Goal: Task Accomplishment & Management: Complete application form

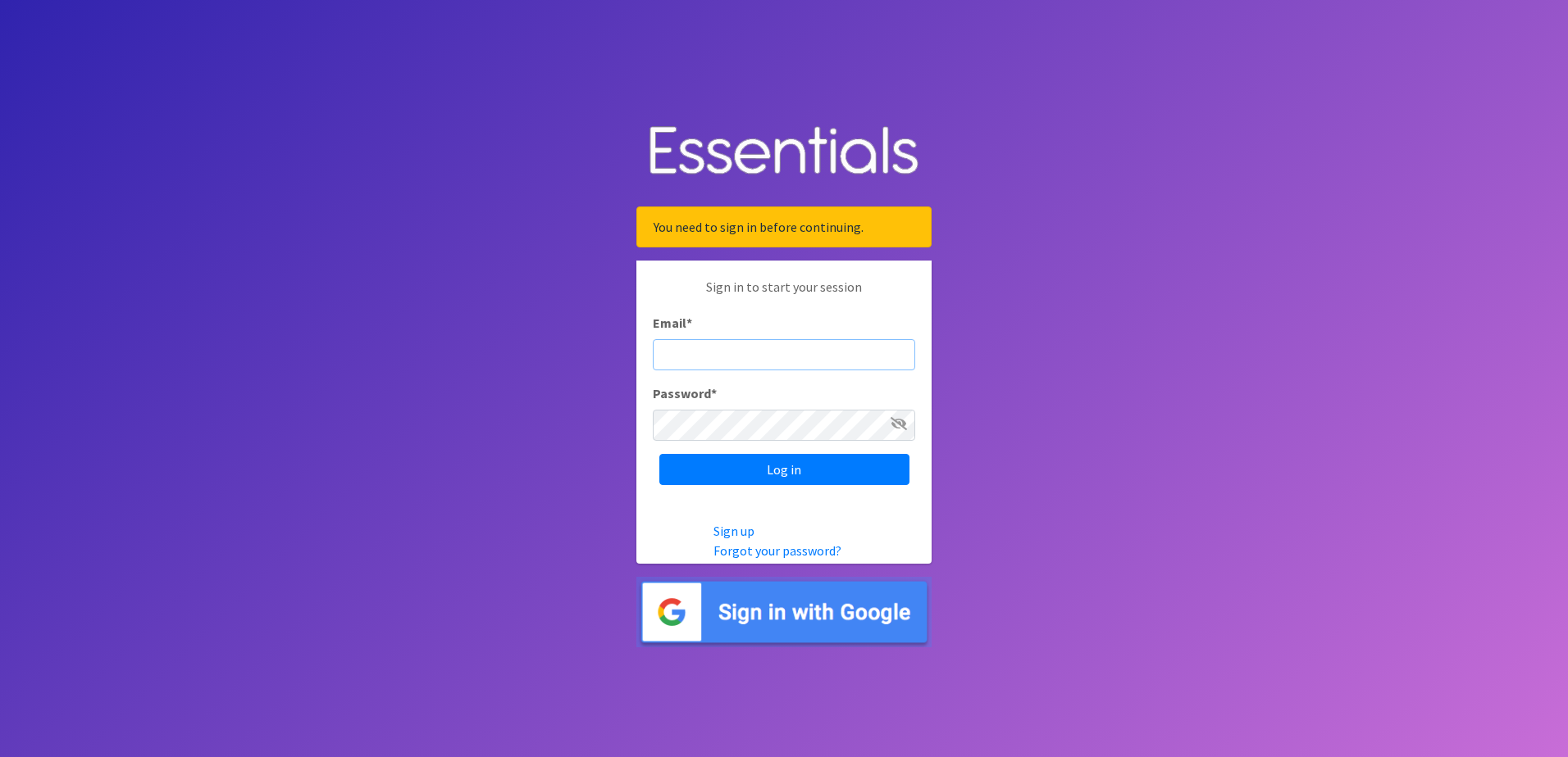
type input "[EMAIL_ADDRESS][DOMAIN_NAME]"
click at [763, 475] on input "Log in" at bounding box center [784, 470] width 250 height 31
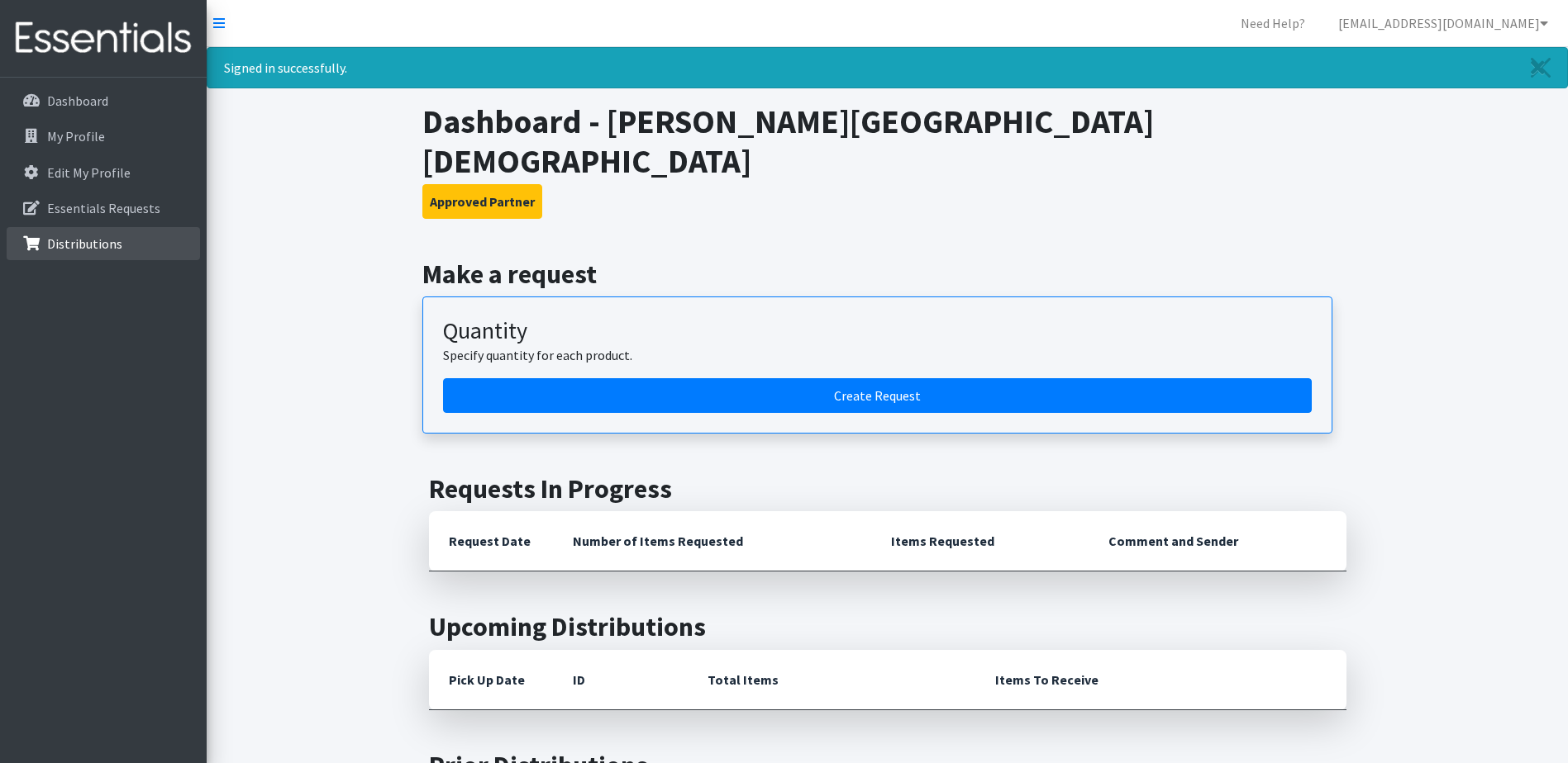
click at [65, 255] on link "Distributions" at bounding box center [104, 244] width 194 height 33
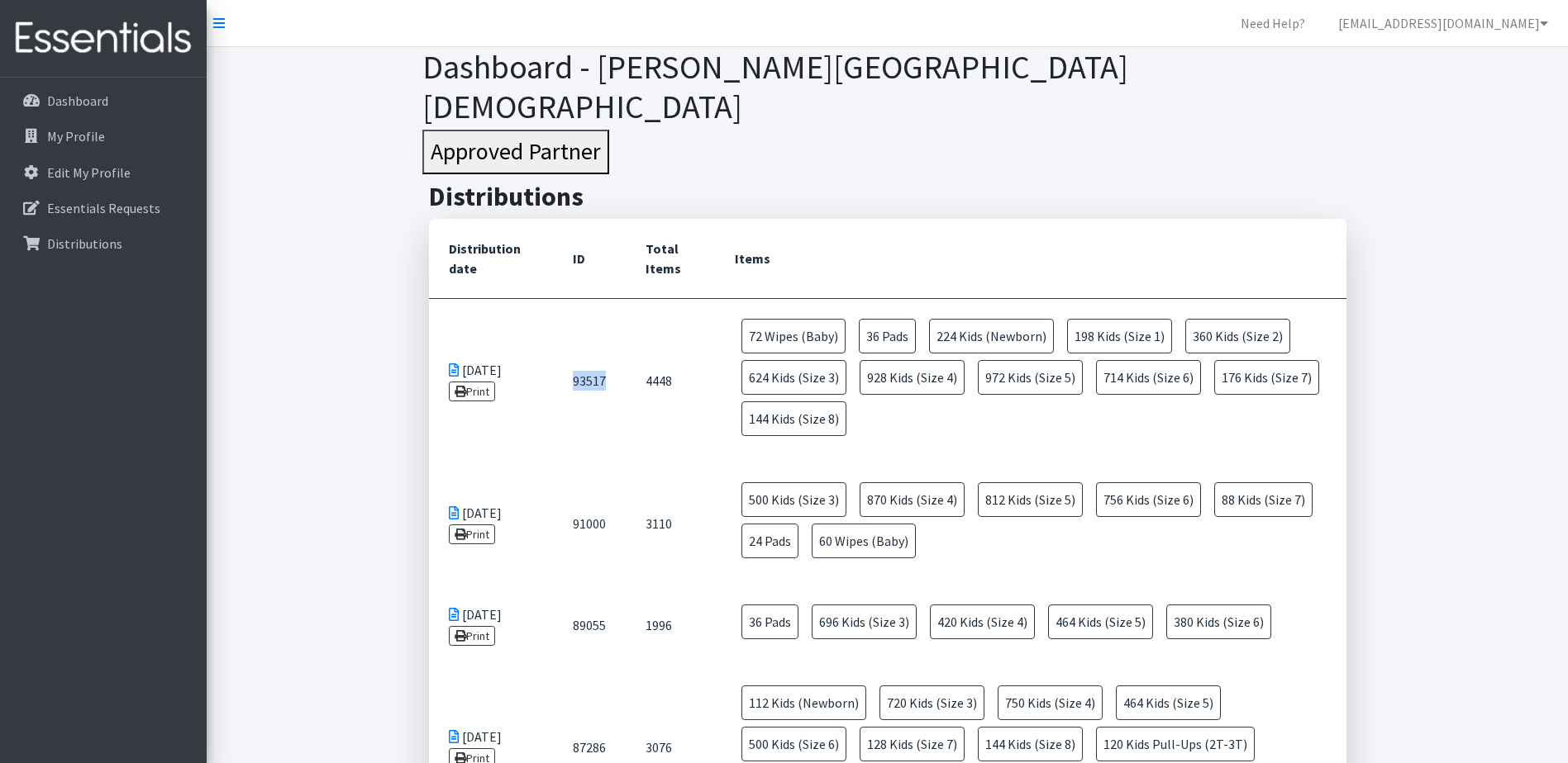
drag, startPoint x: 605, startPoint y: 341, endPoint x: 573, endPoint y: 343, distance: 32.1
click at [573, 343] on td "93517" at bounding box center [589, 380] width 73 height 165
copy td "93517"
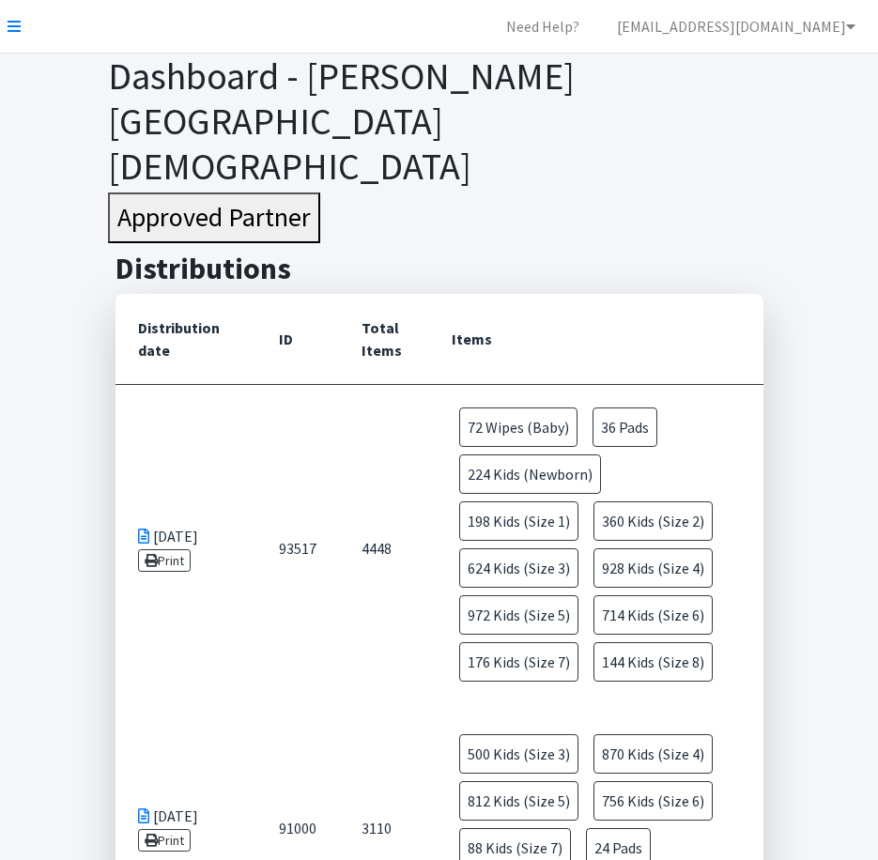
click at [295, 636] on td "93517" at bounding box center [297, 548] width 83 height 328
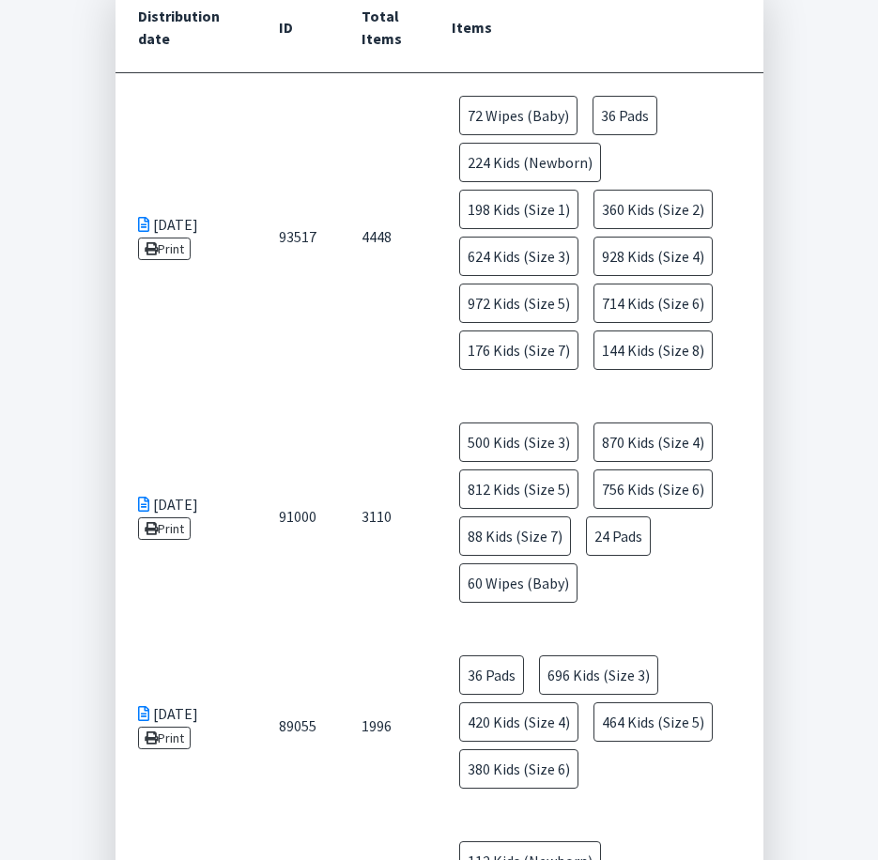
scroll to position [282, 0]
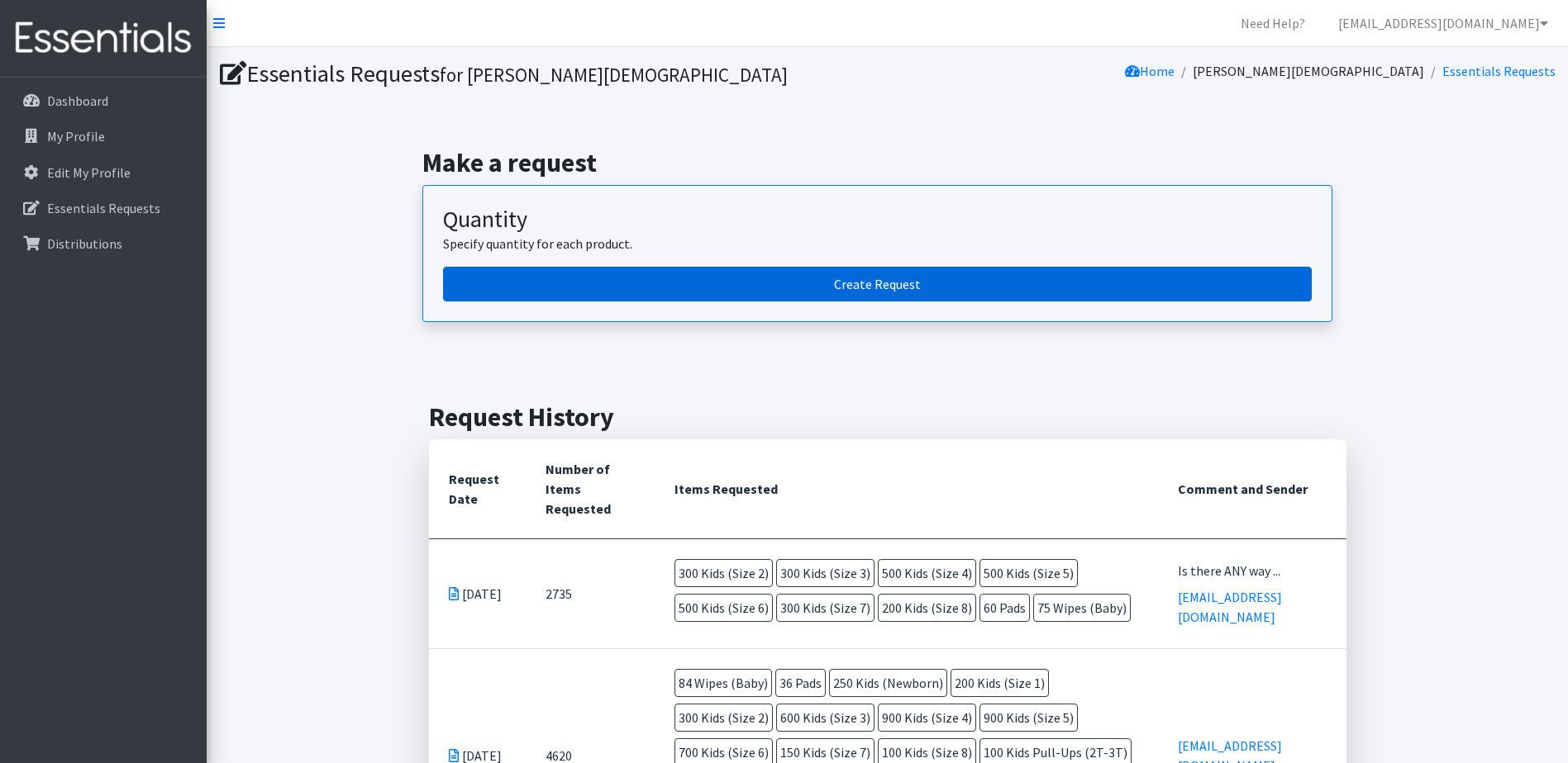
click at [814, 285] on link "Create Request" at bounding box center [877, 283] width 868 height 34
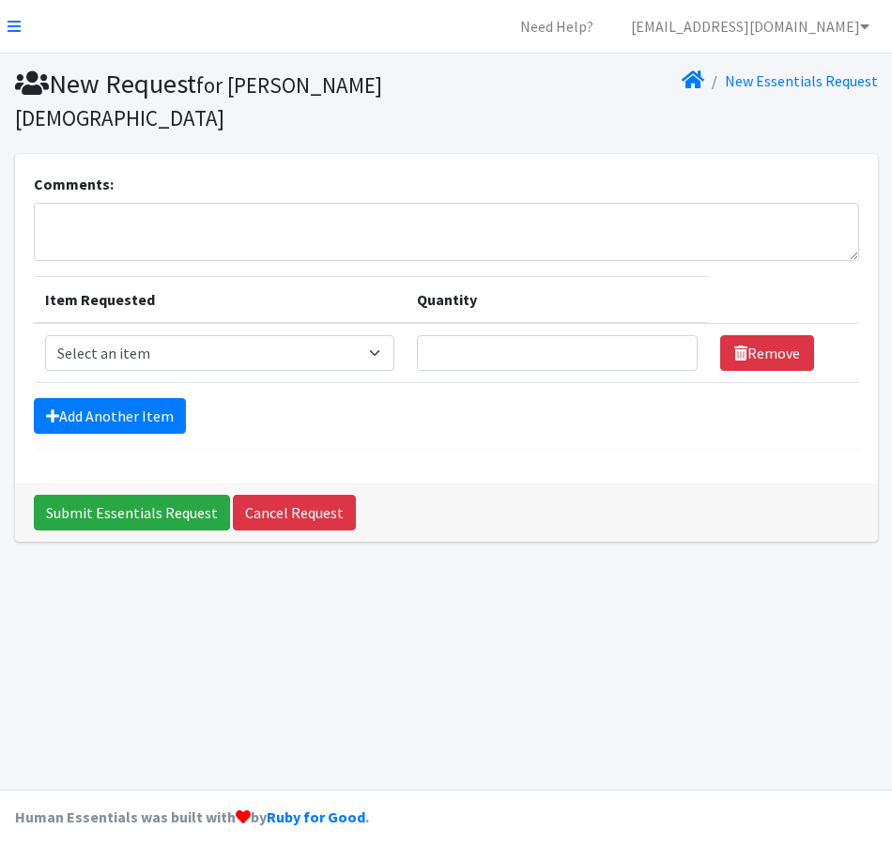
click at [619, 595] on div "New Request for [PERSON_NAME][GEOGRAPHIC_DATA][DEMOGRAPHIC_DATA] New Essentials…" at bounding box center [446, 421] width 892 height 736
